Goal: Navigation & Orientation: Find specific page/section

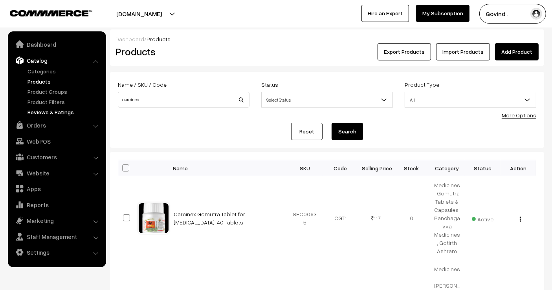
click at [62, 109] on link "Reviews & Ratings" at bounding box center [65, 112] width 78 height 8
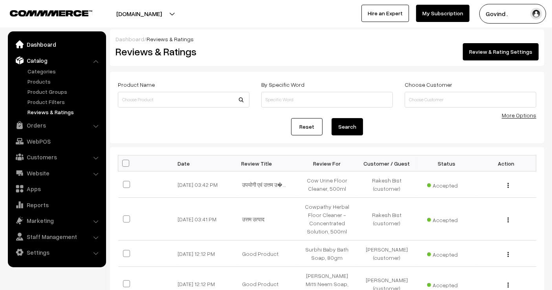
click at [38, 44] on link "Dashboard" at bounding box center [57, 44] width 94 height 14
